Goal: Communication & Community: Answer question/provide support

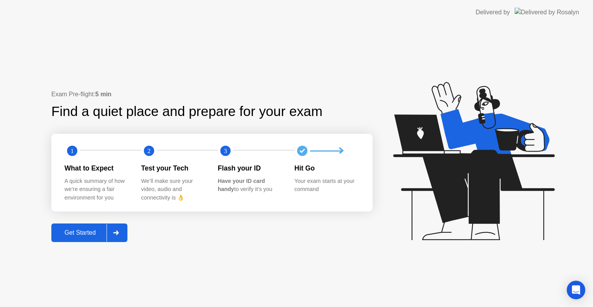
click at [115, 232] on icon at bounding box center [115, 232] width 5 height 5
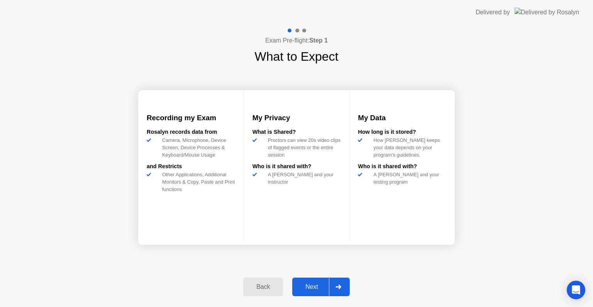
click at [314, 278] on button "Next" at bounding box center [321, 286] width 58 height 19
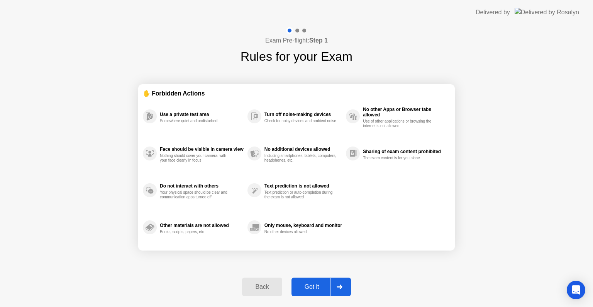
click at [319, 287] on div "Got it" at bounding box center [312, 286] width 36 height 7
select select "Available cameras"
select select "Available speakers"
select select "Available microphones"
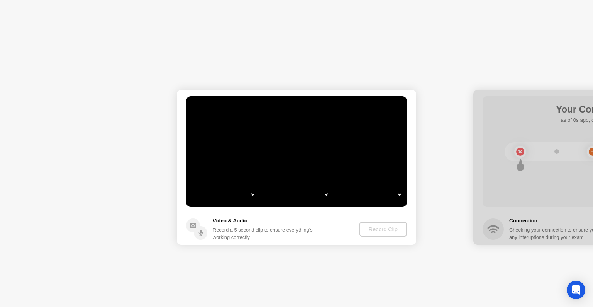
select select "*"
select select "**********"
select select "*******"
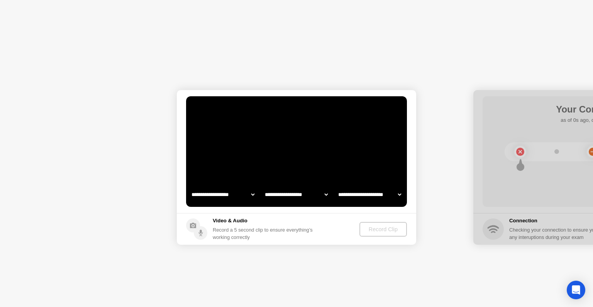
select select "*******"
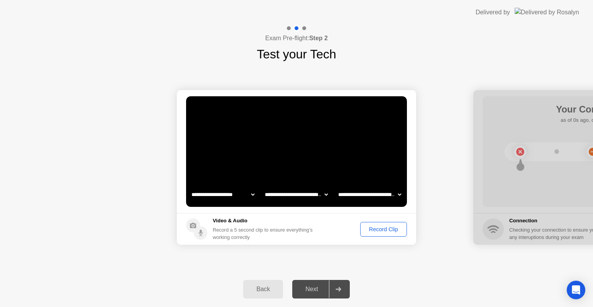
click at [372, 227] on div "Record Clip" at bounding box center [383, 229] width 41 height 6
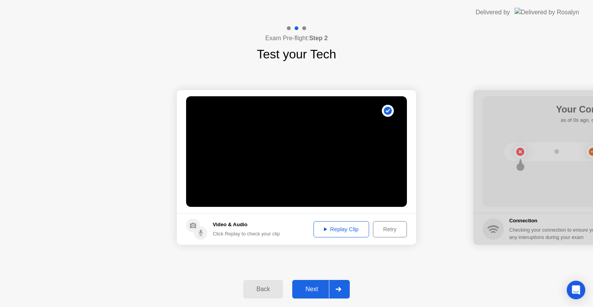
click at [353, 229] on div "Replay Clip" at bounding box center [341, 229] width 50 height 6
click at [338, 290] on icon at bounding box center [339, 289] width 6 height 5
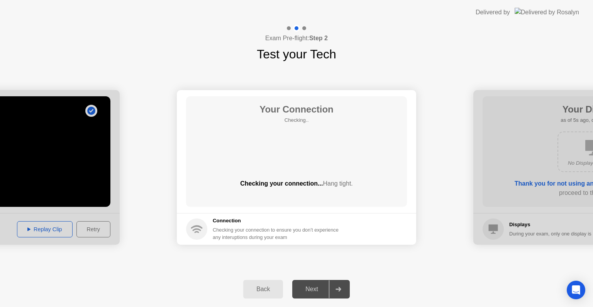
click at [338, 290] on icon at bounding box center [339, 289] width 6 height 5
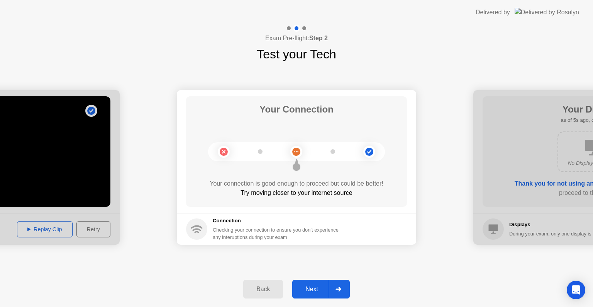
click at [338, 290] on icon at bounding box center [339, 289] width 6 height 5
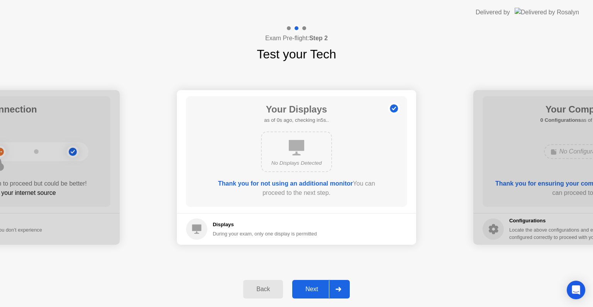
click at [338, 290] on icon at bounding box center [339, 289] width 6 height 5
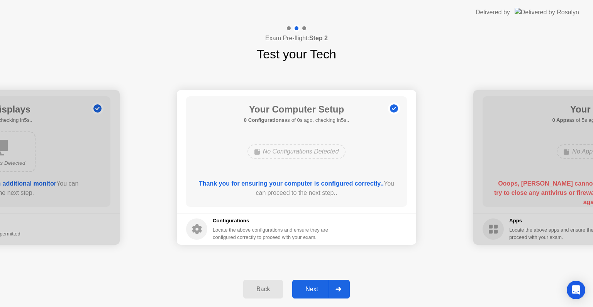
click at [338, 290] on icon at bounding box center [339, 289] width 6 height 5
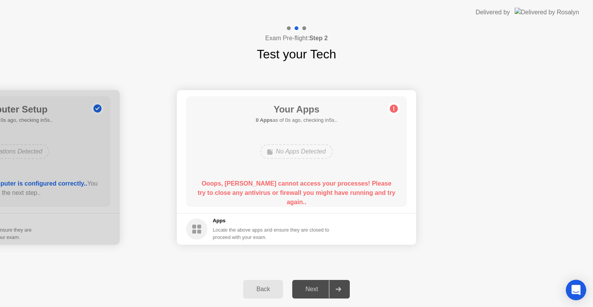
click at [579, 290] on icon "Open Intercom Messenger" at bounding box center [576, 290] width 10 height 10
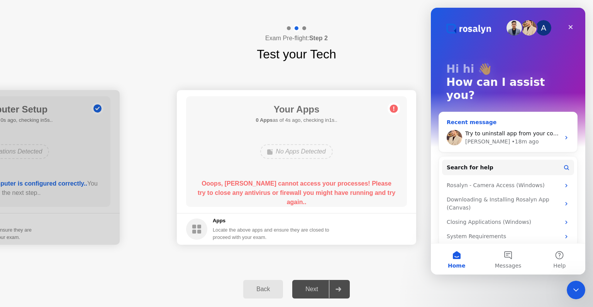
click at [523, 137] on div "[PERSON_NAME] • 18m ago" at bounding box center [512, 141] width 95 height 8
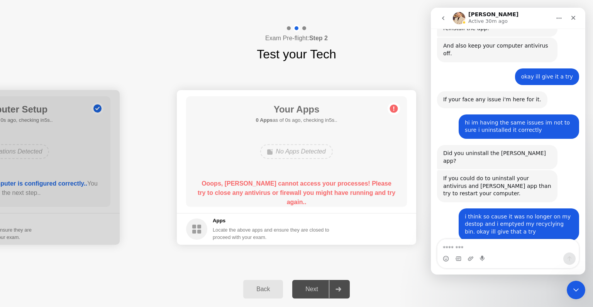
scroll to position [702, 0]
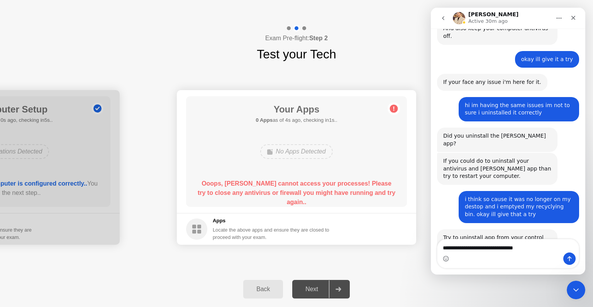
type textarea "**********"
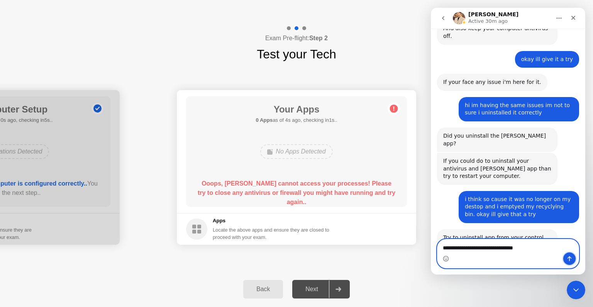
click at [571, 259] on icon "Send a message…" at bounding box center [569, 258] width 6 height 6
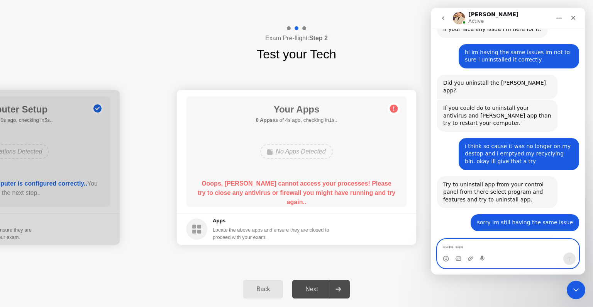
scroll to position [756, 0]
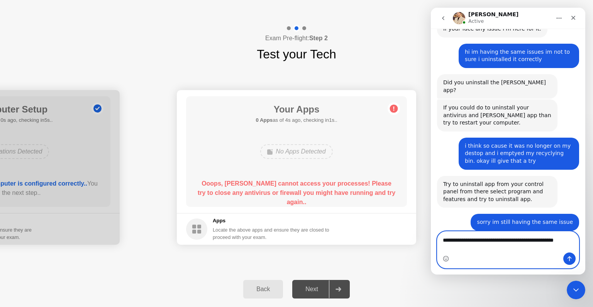
type textarea "**********"
click at [572, 261] on button "Send a message…" at bounding box center [569, 258] width 12 height 12
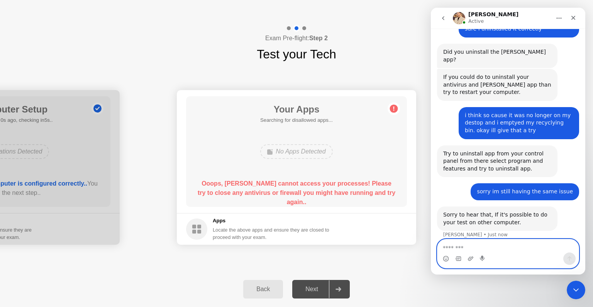
scroll to position [786, 0]
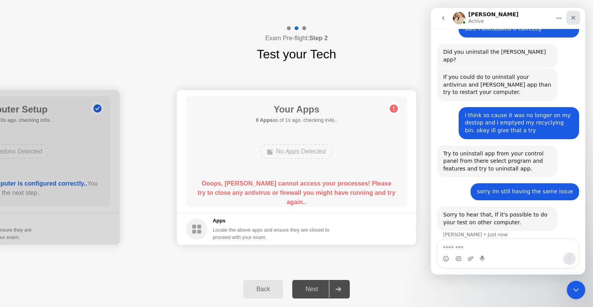
click at [573, 20] on icon "Close" at bounding box center [573, 18] width 6 height 6
